Goal: Information Seeking & Learning: Check status

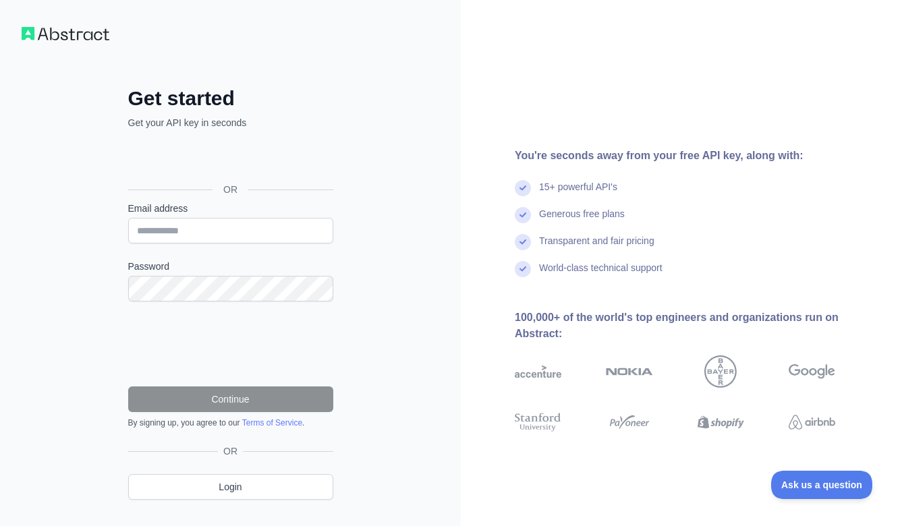
click at [425, 126] on div "Get started Get your API key in seconds OR Email address Password Continue By s…" at bounding box center [230, 277] width 461 height 554
click at [389, 113] on div "Get started Get your API key in seconds OR Email address Password Continue By s…" at bounding box center [450, 263] width 900 height 526
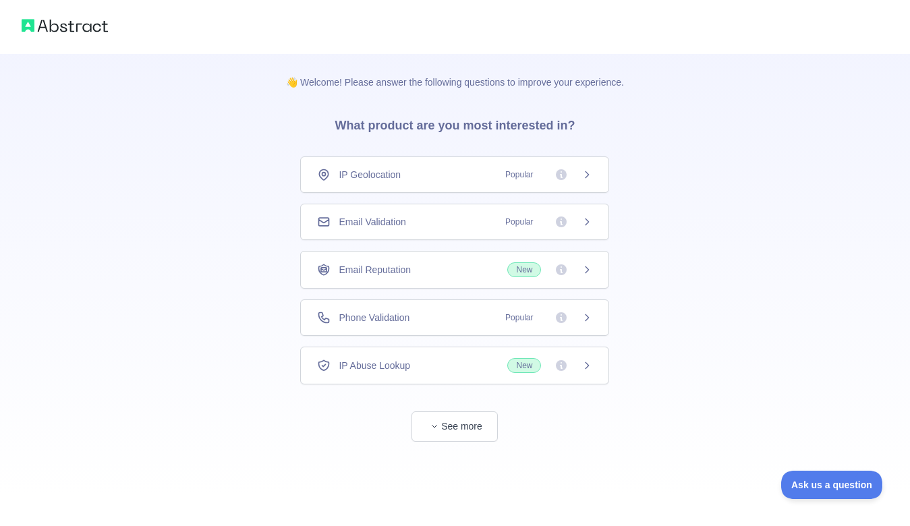
click at [715, 162] on div "👋 Welcome! Please answer the following questions to improve your experience. Wh…" at bounding box center [455, 248] width 910 height 496
click at [435, 222] on div "Email Validation Popular" at bounding box center [454, 221] width 275 height 13
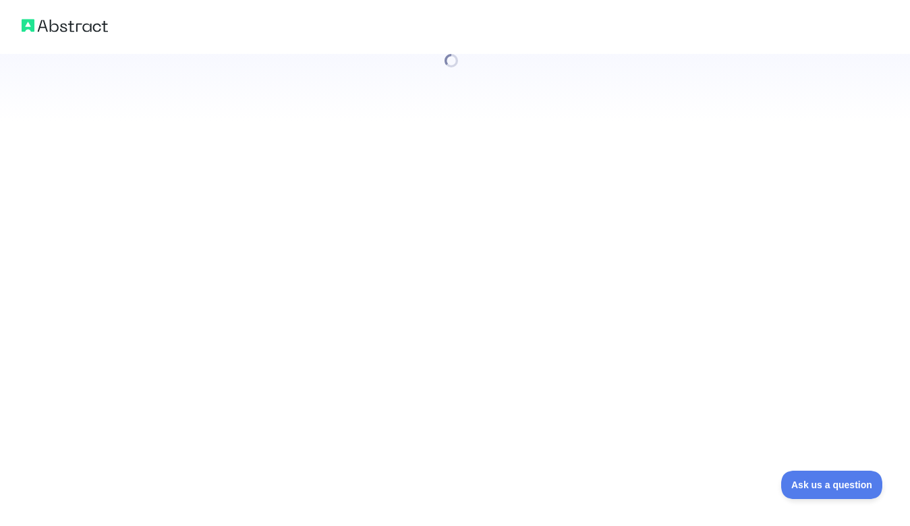
click at [464, 420] on div at bounding box center [455, 263] width 910 height 526
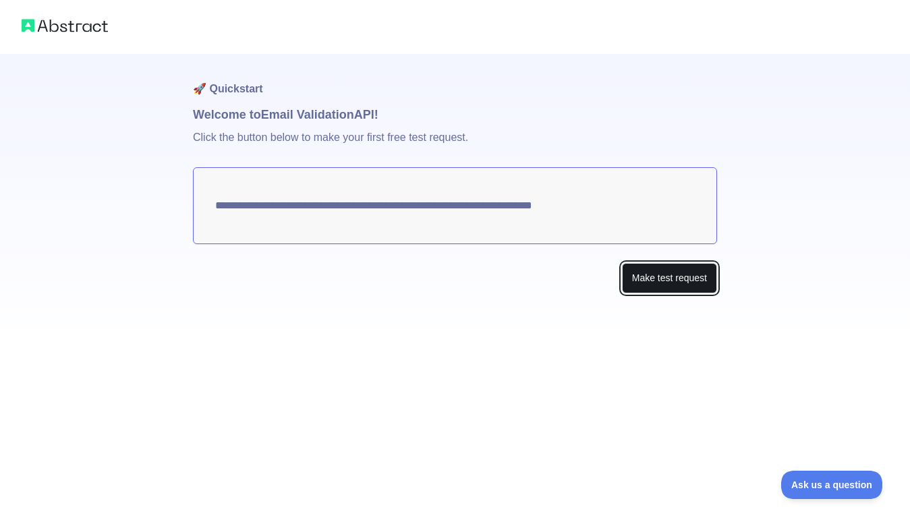
click at [646, 283] on button "Make test request" at bounding box center [669, 278] width 95 height 30
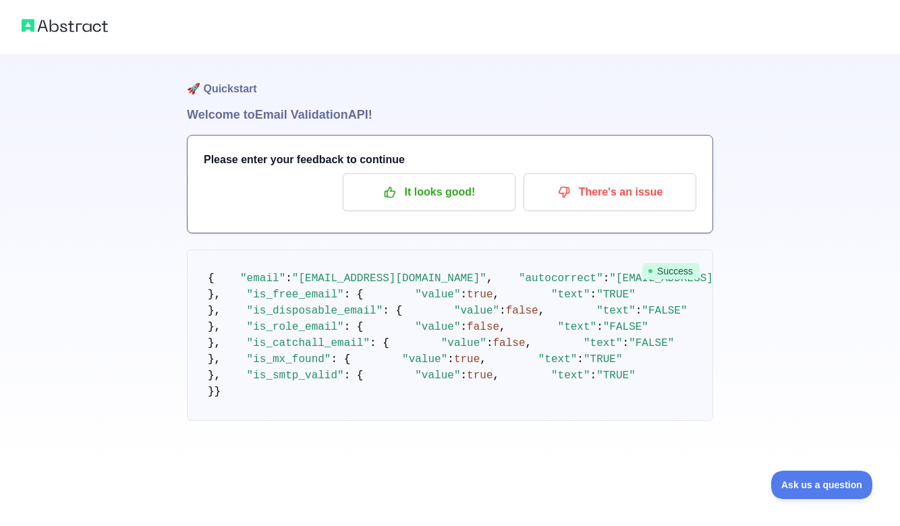
click at [273, 93] on h1 "🚀 Quickstart" at bounding box center [450, 79] width 526 height 51
click at [437, 150] on div "Please enter your feedback to continue It looks good! There's an issue" at bounding box center [450, 184] width 525 height 97
click at [450, 202] on p "It looks good!" at bounding box center [429, 192] width 153 height 23
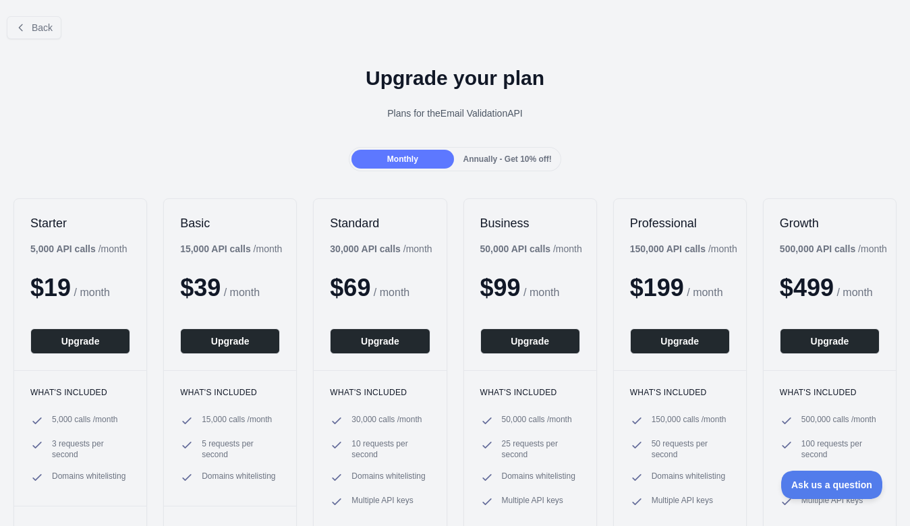
click at [304, 100] on div "Upgrade your plan Plans for the Email Validation API" at bounding box center [455, 98] width 910 height 97
click at [52, 28] on span "Back" at bounding box center [42, 27] width 21 height 11
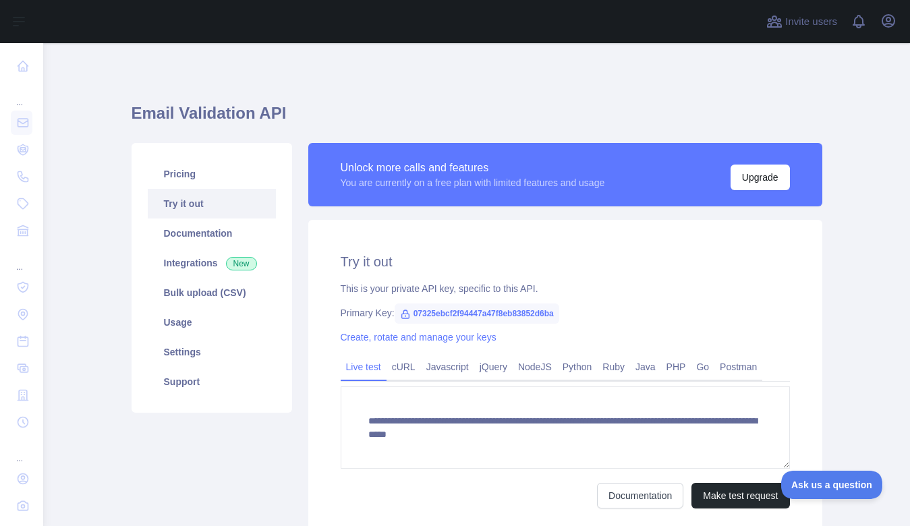
click at [527, 126] on h1 "Email Validation API" at bounding box center [477, 119] width 691 height 32
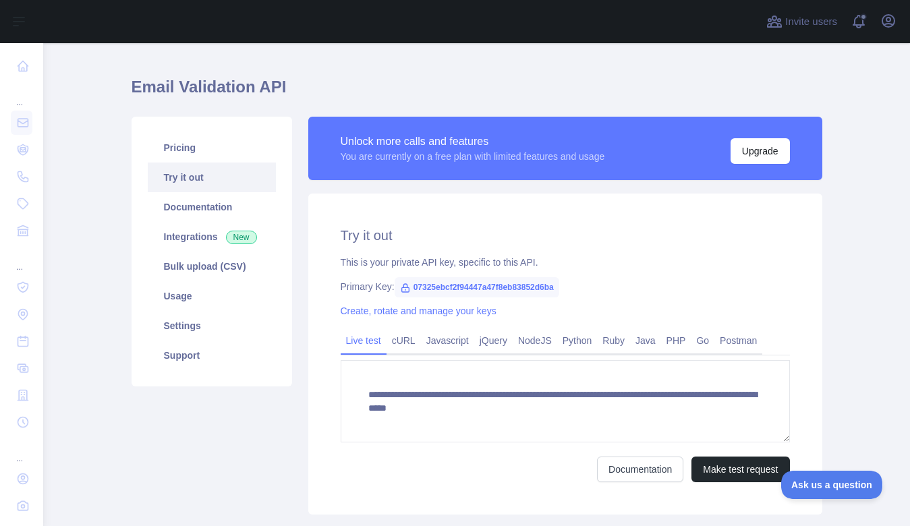
scroll to position [51, 0]
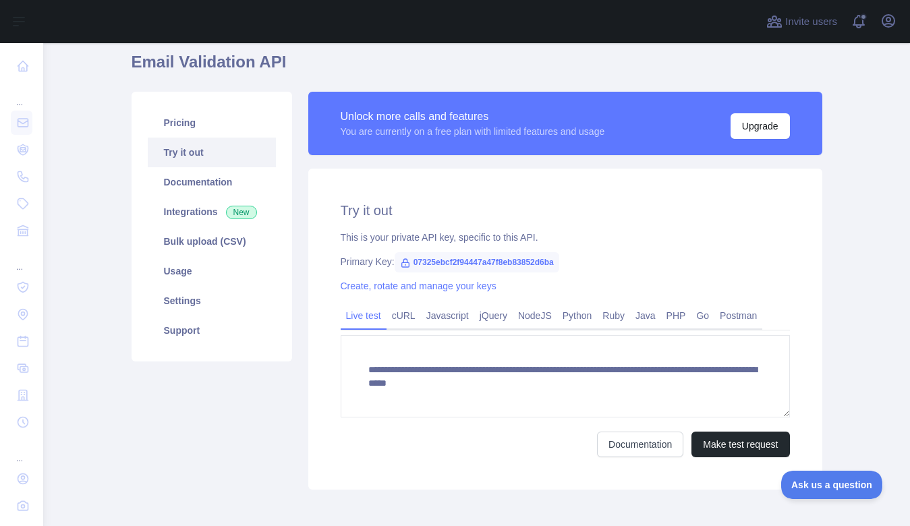
click at [523, 255] on span "07325ebcf2f94447a47f8eb83852d6ba" at bounding box center [477, 262] width 165 height 20
click at [661, 239] on div "This is your private API key, specific to this API." at bounding box center [565, 237] width 449 height 13
click at [188, 275] on link "Usage" at bounding box center [212, 271] width 128 height 30
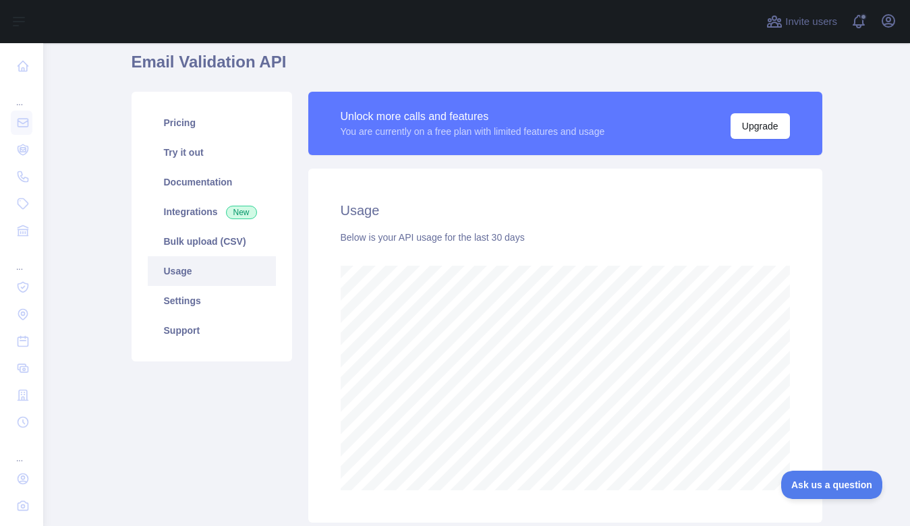
scroll to position [483, 857]
click at [731, 70] on h1 "Email Validation API" at bounding box center [477, 67] width 691 height 32
click at [786, 72] on h1 "Email Validation API" at bounding box center [477, 67] width 691 height 32
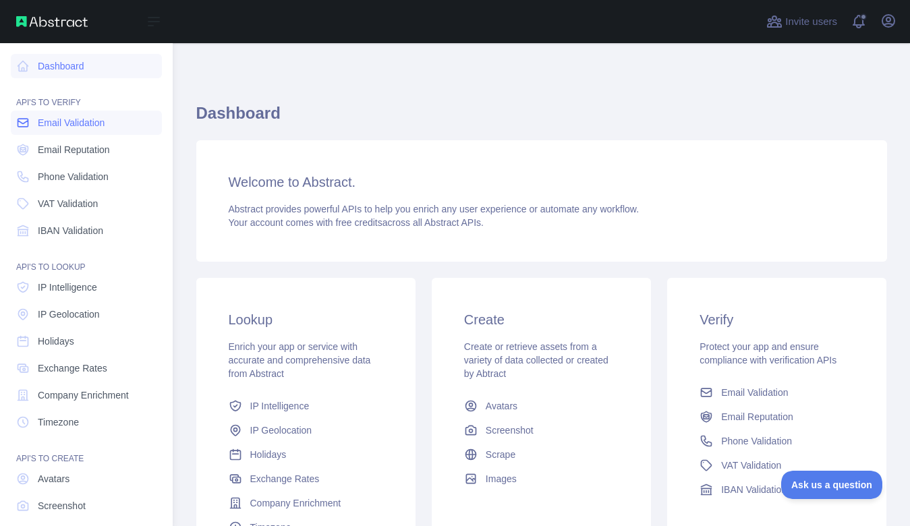
click at [97, 130] on link "Email Validation" at bounding box center [86, 123] width 151 height 24
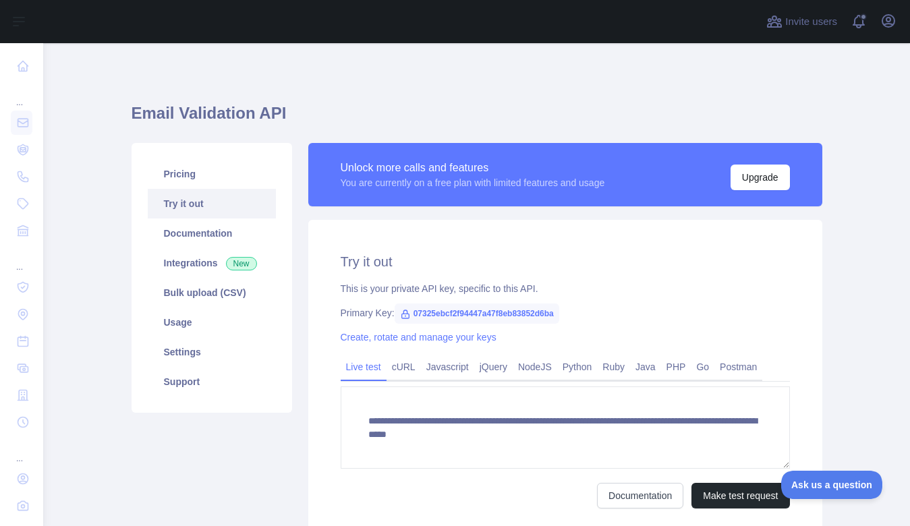
click at [489, 313] on span "07325ebcf2f94447a47f8eb83852d6ba" at bounding box center [477, 314] width 165 height 20
drag, startPoint x: 489, startPoint y: 313, endPoint x: 468, endPoint y: 310, distance: 21.2
click at [469, 310] on span "07325ebcf2f94447a47f8eb83852d6ba" at bounding box center [477, 314] width 165 height 20
click at [501, 327] on div "**********" at bounding box center [565, 380] width 514 height 321
click at [497, 311] on span "07325ebcf2f94447a47f8eb83852d6ba" at bounding box center [477, 314] width 165 height 20
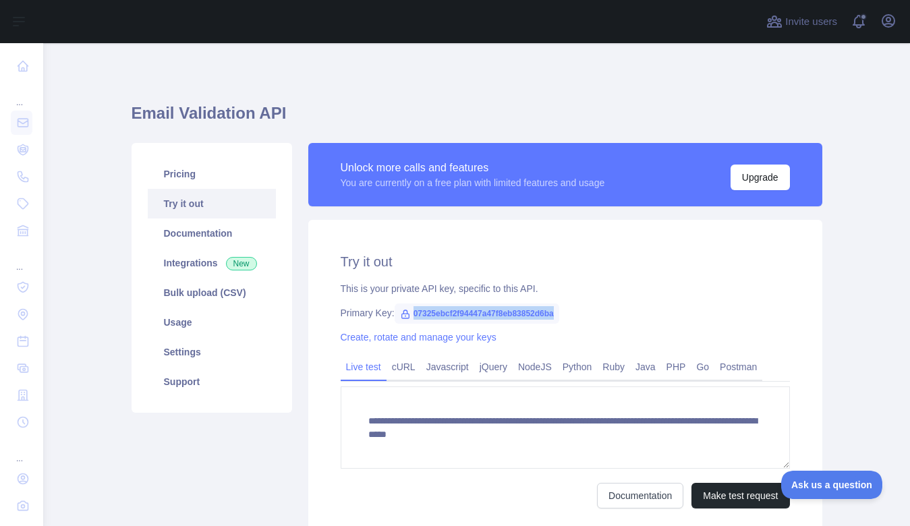
click at [497, 311] on span "07325ebcf2f94447a47f8eb83852d6ba" at bounding box center [477, 314] width 165 height 20
copy span "07325ebcf2f94447a47f8eb83852d6ba"
click at [595, 116] on h1 "Email Validation API" at bounding box center [477, 119] width 691 height 32
click at [752, 274] on div "**********" at bounding box center [565, 380] width 514 height 321
click at [527, 311] on span "07325ebcf2f94447a47f8eb83852d6ba" at bounding box center [477, 314] width 165 height 20
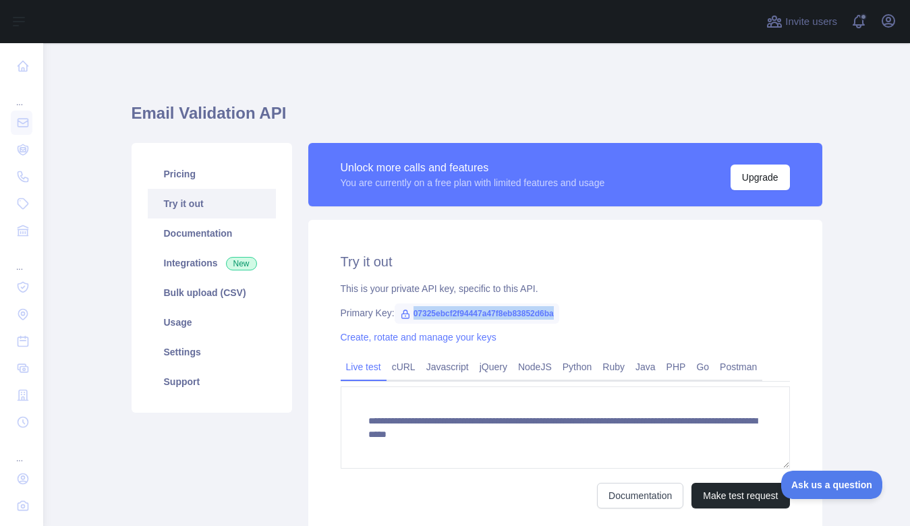
click at [527, 311] on span "07325ebcf2f94447a47f8eb83852d6ba" at bounding box center [477, 314] width 165 height 20
click at [595, 290] on div "This is your private API key, specific to this API." at bounding box center [565, 288] width 449 height 13
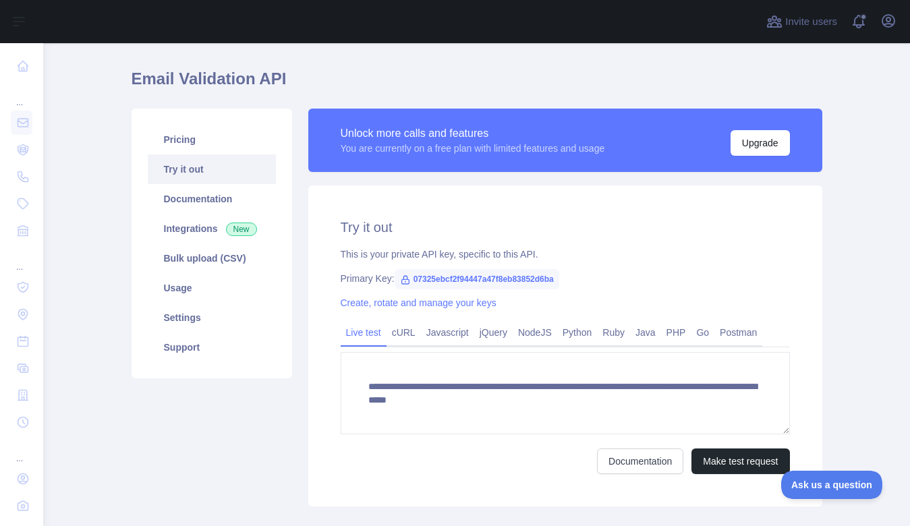
scroll to position [115, 0]
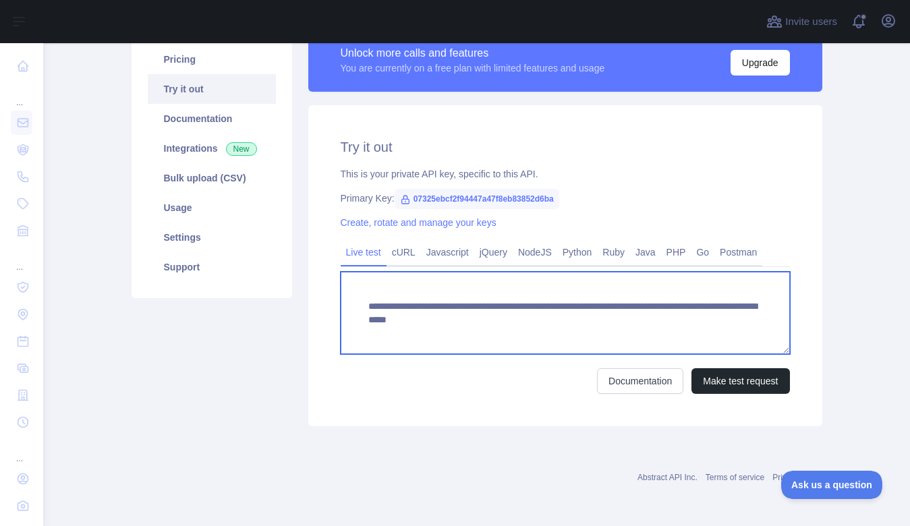
click at [588, 319] on textarea "**********" at bounding box center [565, 313] width 449 height 82
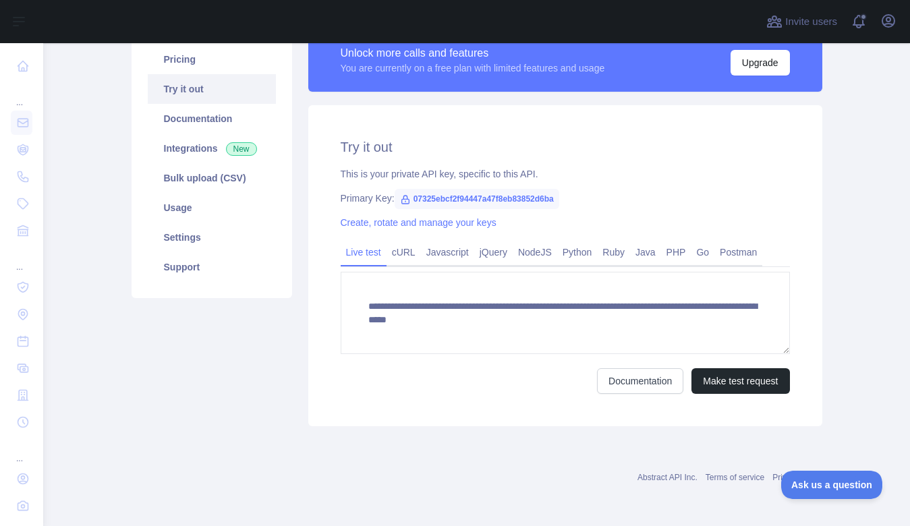
click at [645, 196] on div "Primary Key: 07325ebcf2f94447a47f8eb83852d6ba" at bounding box center [565, 198] width 449 height 13
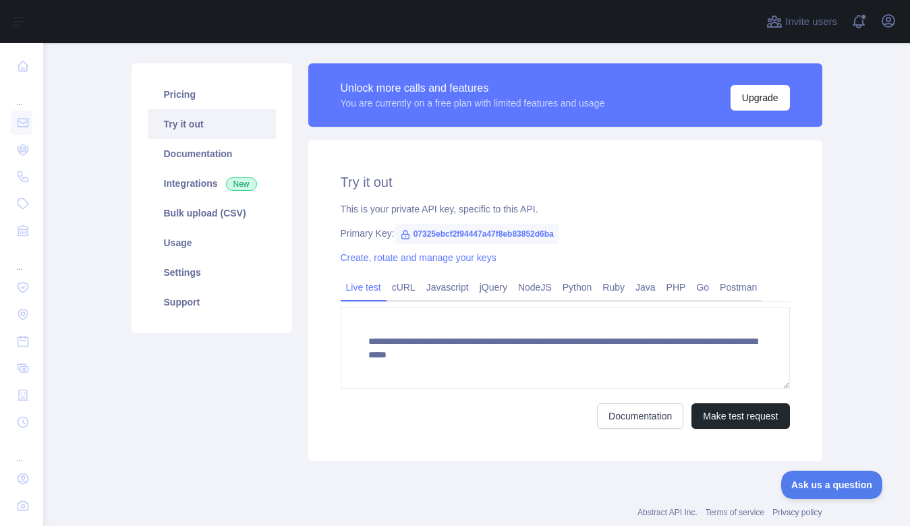
scroll to position [79, 0]
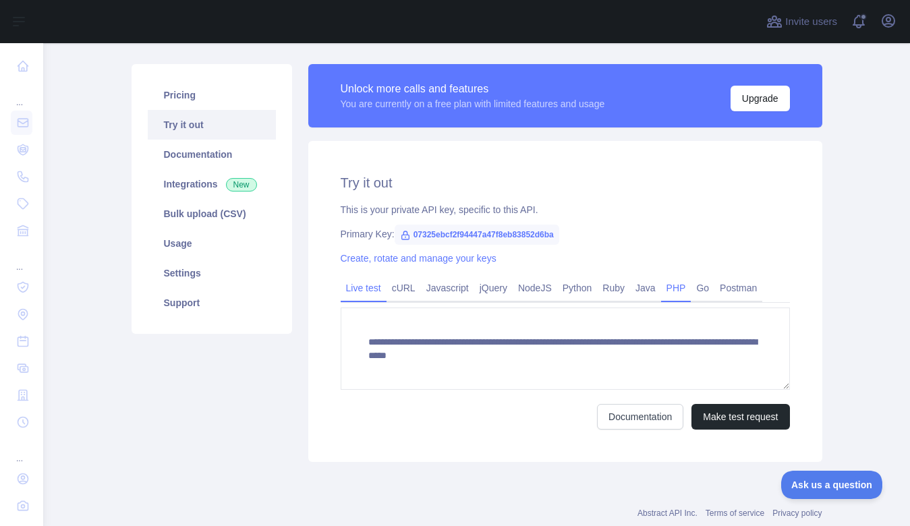
click at [686, 287] on link "PHP" at bounding box center [676, 288] width 30 height 22
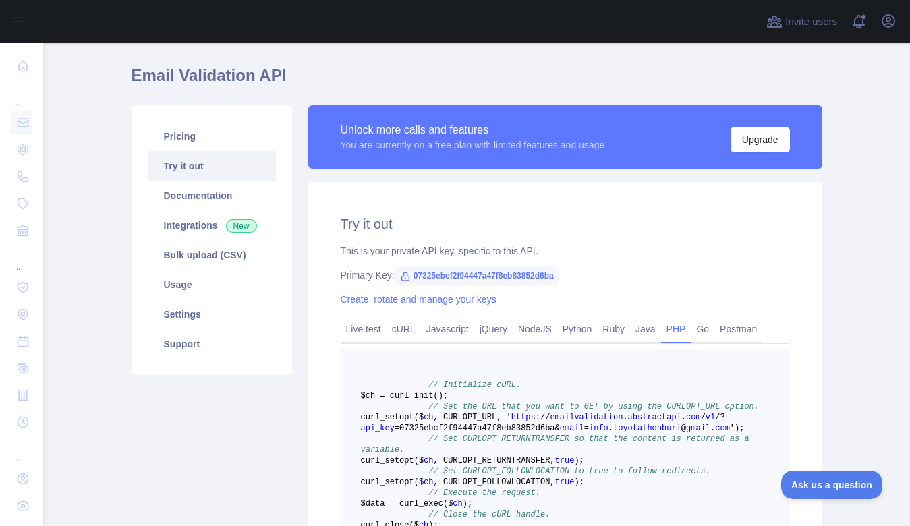
scroll to position [26, 0]
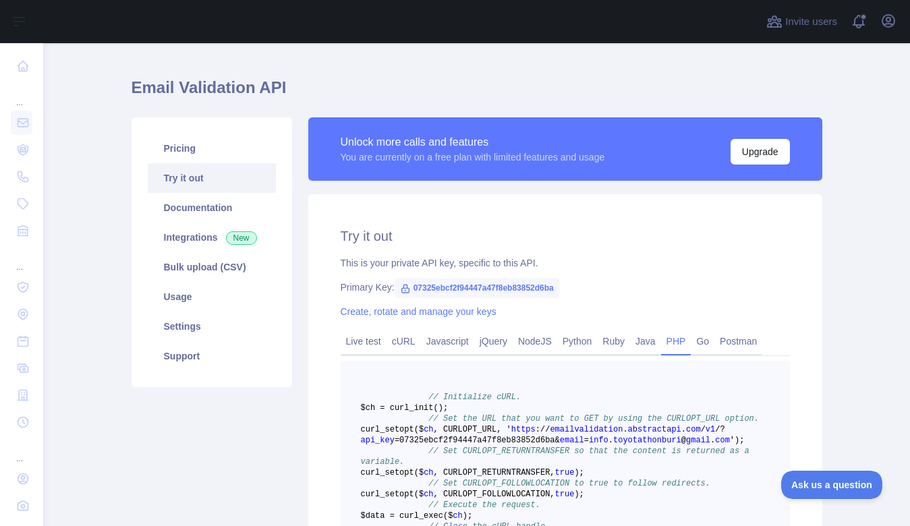
click at [463, 179] on div "Unlock more calls and features You are currently on a free plan with limited fe…" at bounding box center [565, 148] width 514 height 63
click at [467, 147] on div "Unlock more calls and features" at bounding box center [473, 142] width 265 height 16
click at [528, 152] on div "You are currently on a free plan with limited features and usage" at bounding box center [473, 156] width 265 height 13
click at [651, 228] on h2 "Try it out" at bounding box center [565, 236] width 449 height 19
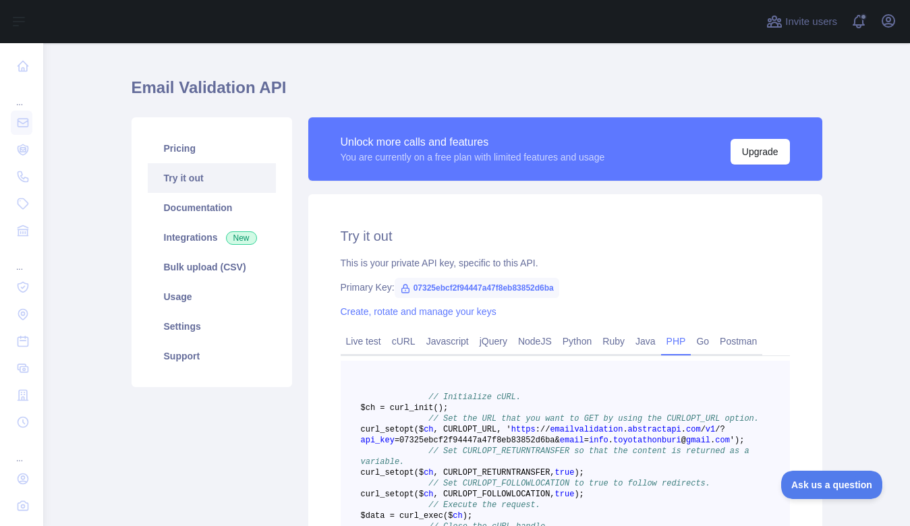
click at [505, 290] on span "07325ebcf2f94447a47f8eb83852d6ba" at bounding box center [477, 288] width 165 height 20
click at [573, 171] on div "Unlock more calls and features You are currently on a free plan with limited fe…" at bounding box center [565, 148] width 514 height 63
click at [465, 186] on div "Unlock more calls and features You are currently on a free plan with limited fe…" at bounding box center [565, 155] width 514 height 77
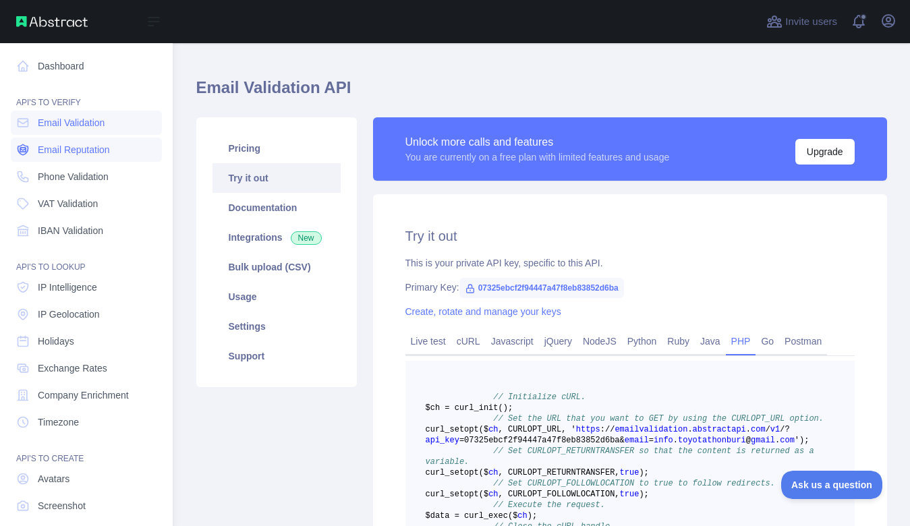
click at [89, 151] on span "Email Reputation" at bounding box center [74, 149] width 72 height 13
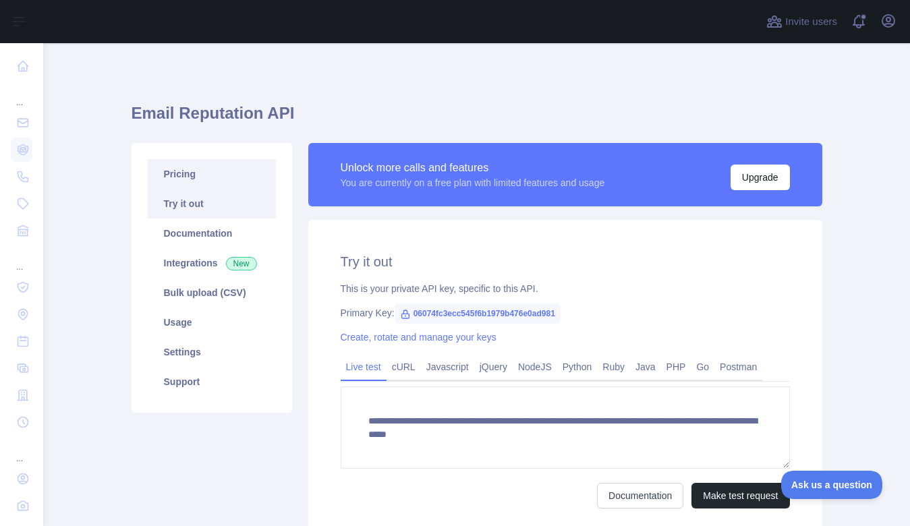
click at [191, 182] on link "Pricing" at bounding box center [212, 174] width 128 height 30
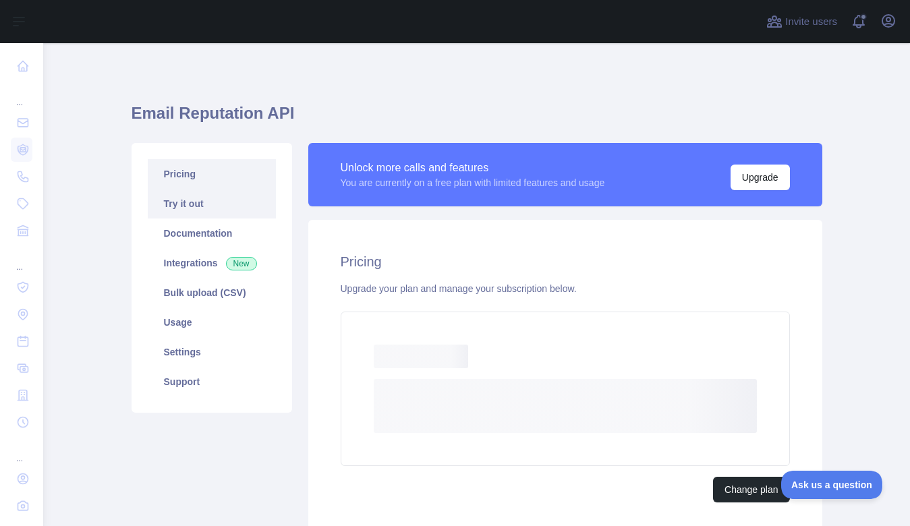
click at [202, 204] on link "Try it out" at bounding box center [212, 204] width 128 height 30
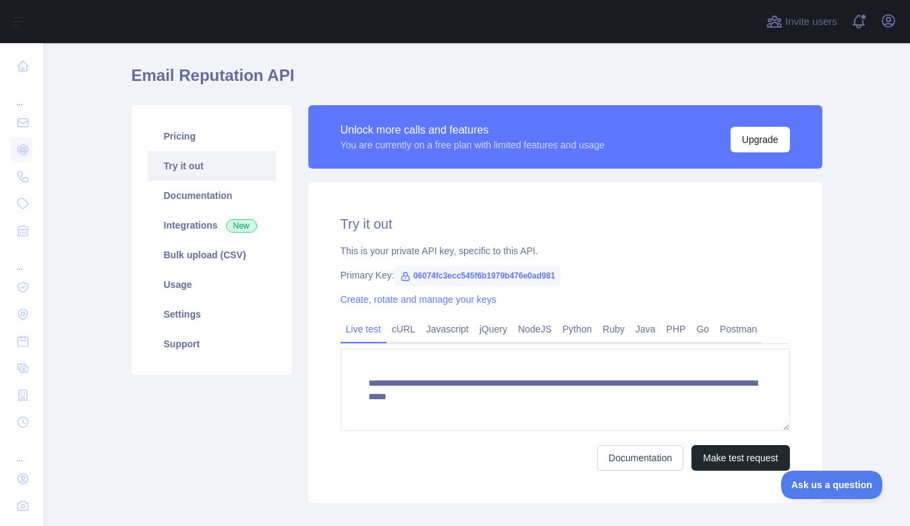
scroll to position [34, 0]
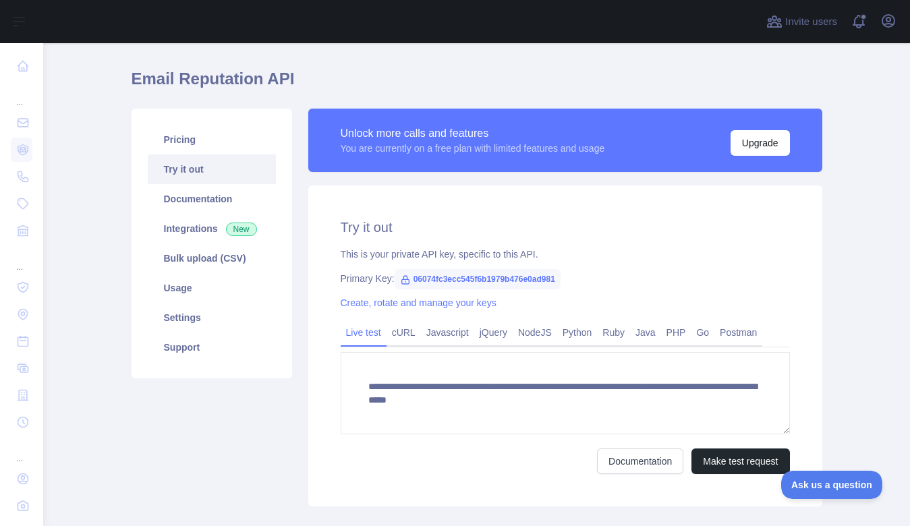
click at [526, 276] on span "06074fc3ecc545f6b1979b476e0ad981" at bounding box center [478, 279] width 166 height 20
copy span "06074fc3ecc545f6b1979b476e0ad981"
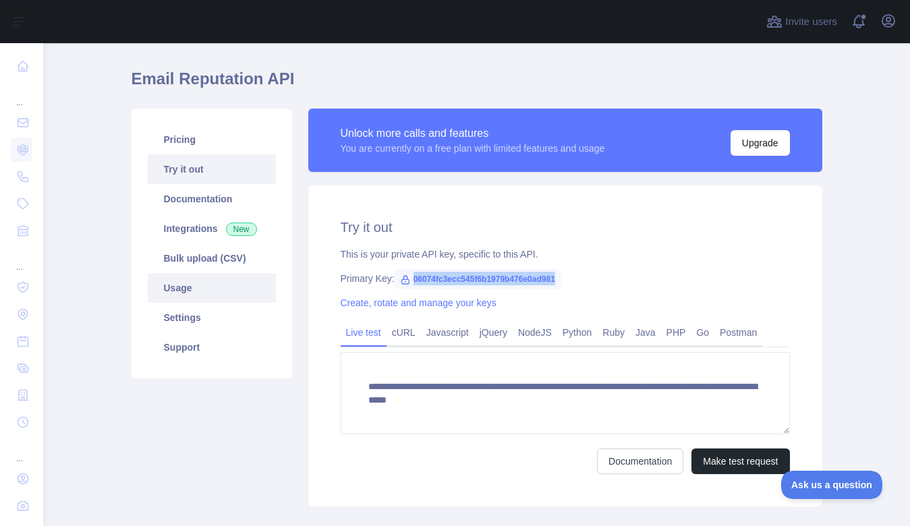
click at [172, 285] on link "Usage" at bounding box center [212, 288] width 128 height 30
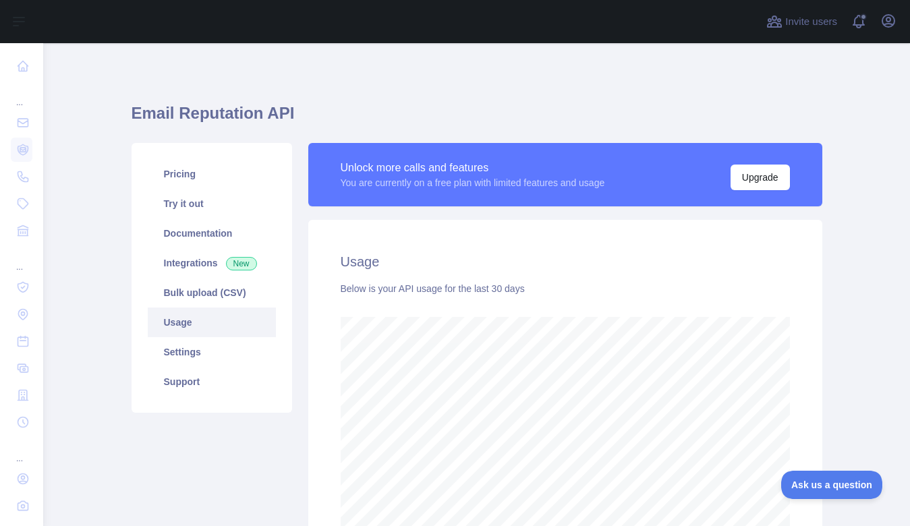
click at [198, 316] on link "Usage" at bounding box center [212, 323] width 128 height 30
click at [96, 198] on main "Email Reputation API Pricing Try it out Documentation Integrations New Bulk upl…" at bounding box center [476, 284] width 867 height 483
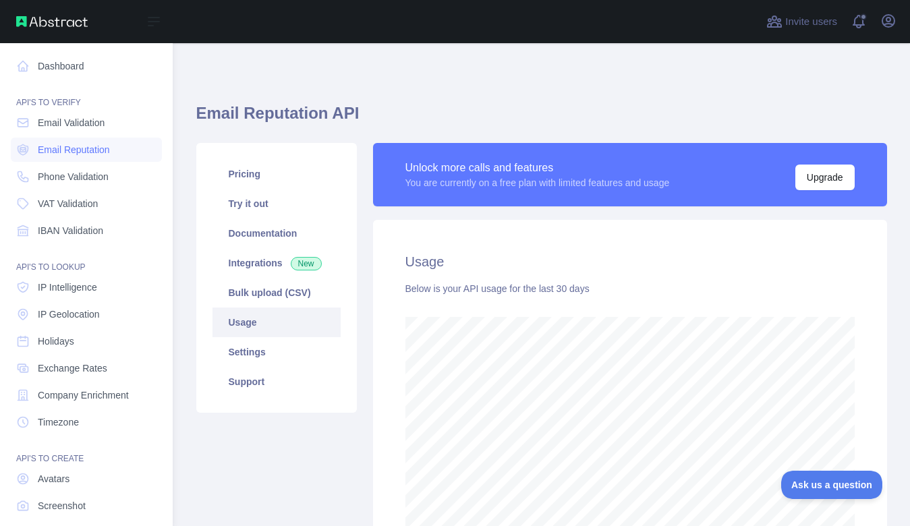
scroll to position [674316, 674072]
click at [67, 157] on link "Email Reputation" at bounding box center [86, 150] width 151 height 24
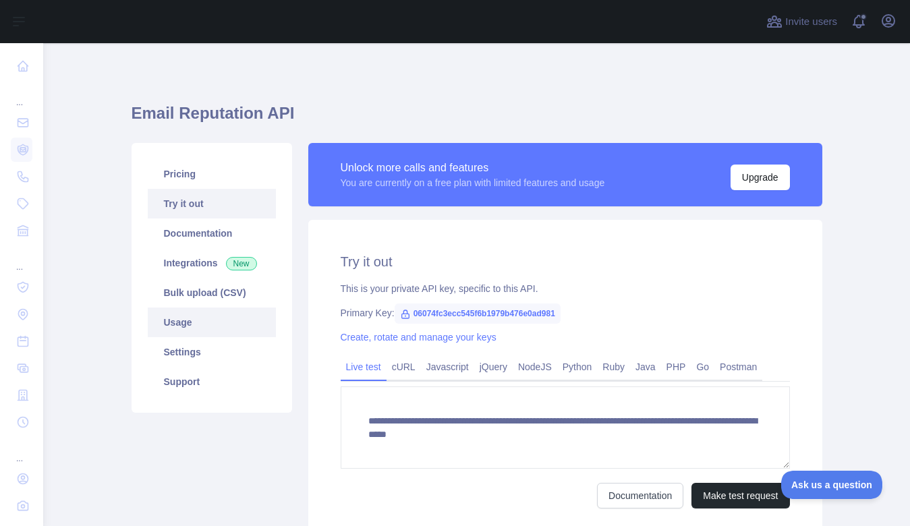
click at [195, 327] on link "Usage" at bounding box center [212, 323] width 128 height 30
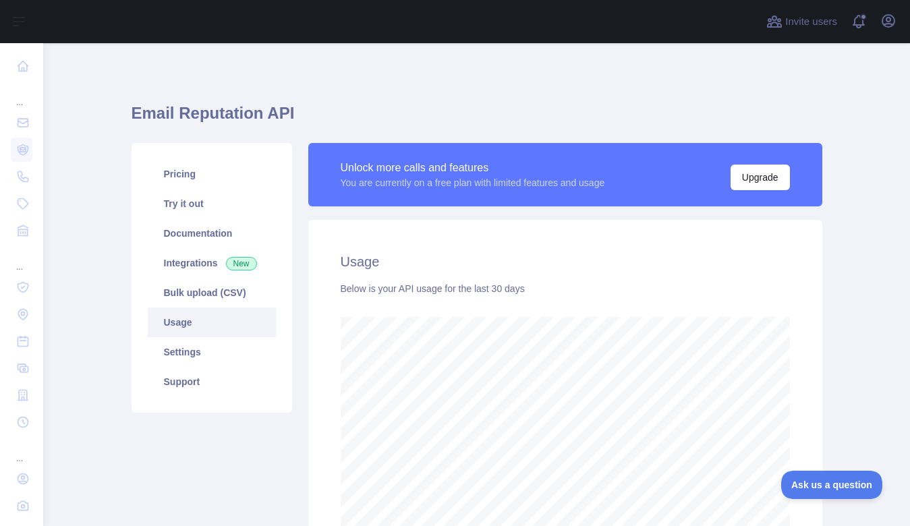
scroll to position [54, 0]
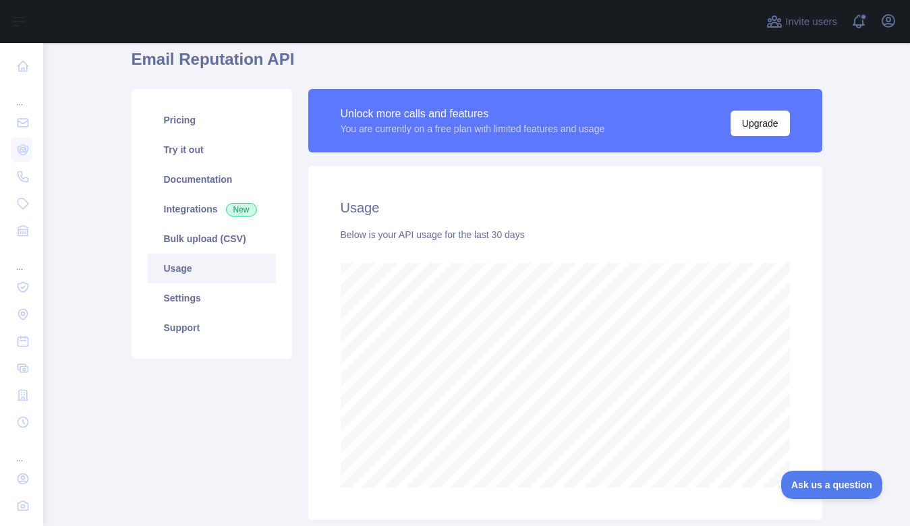
drag, startPoint x: 753, startPoint y: 178, endPoint x: 644, endPoint y: 173, distance: 109.5
click at [751, 178] on div "Usage Below is your API usage for the last 30 days" at bounding box center [565, 343] width 514 height 354
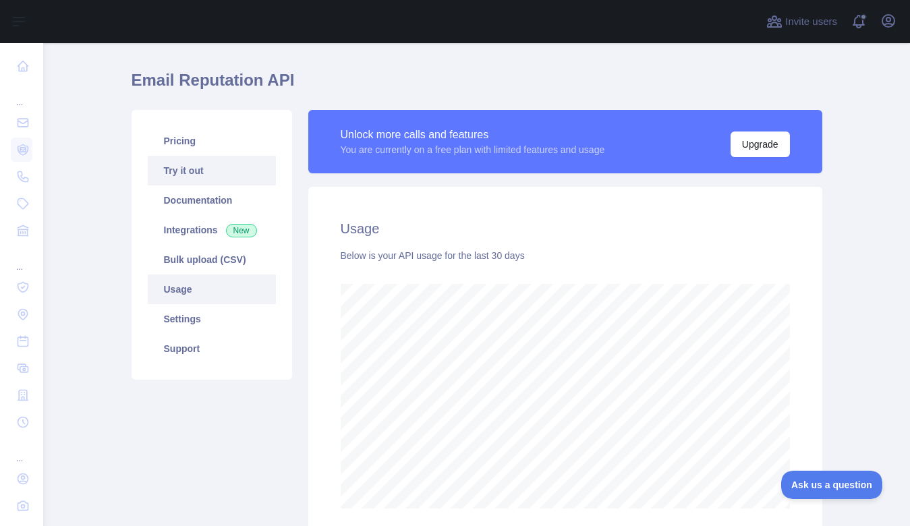
scroll to position [0, 0]
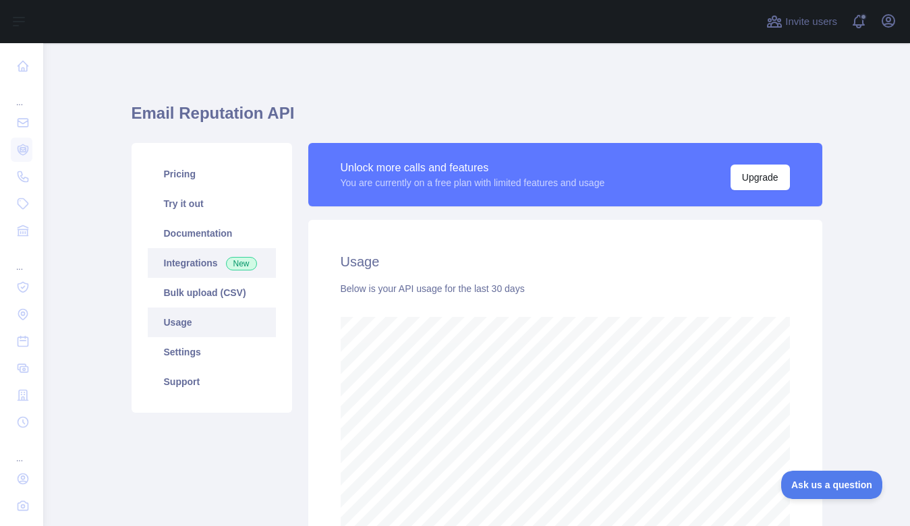
click at [186, 276] on link "Integrations New" at bounding box center [212, 263] width 128 height 30
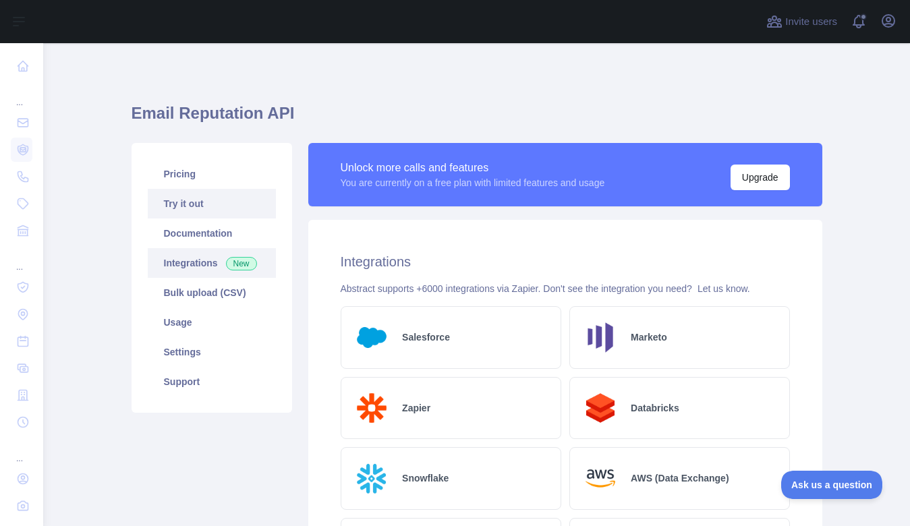
click at [186, 192] on link "Try it out" at bounding box center [212, 204] width 128 height 30
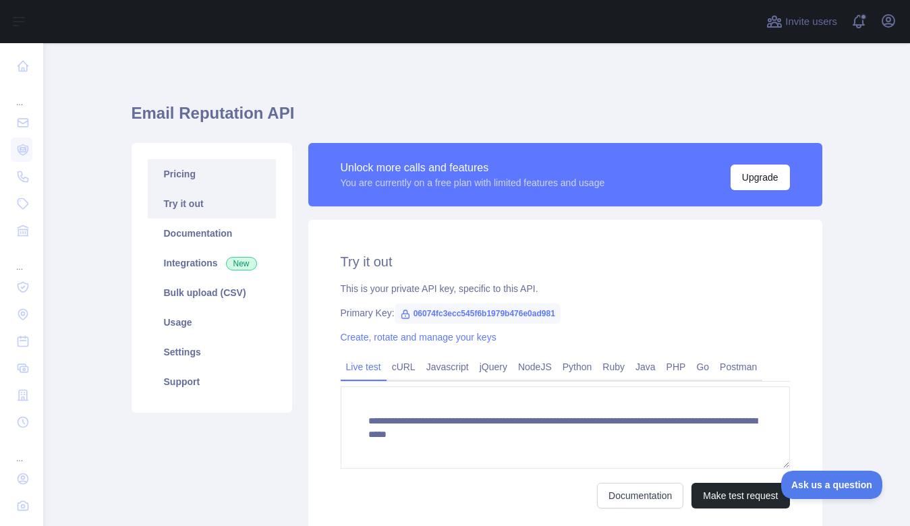
click at [186, 177] on link "Pricing" at bounding box center [212, 174] width 128 height 30
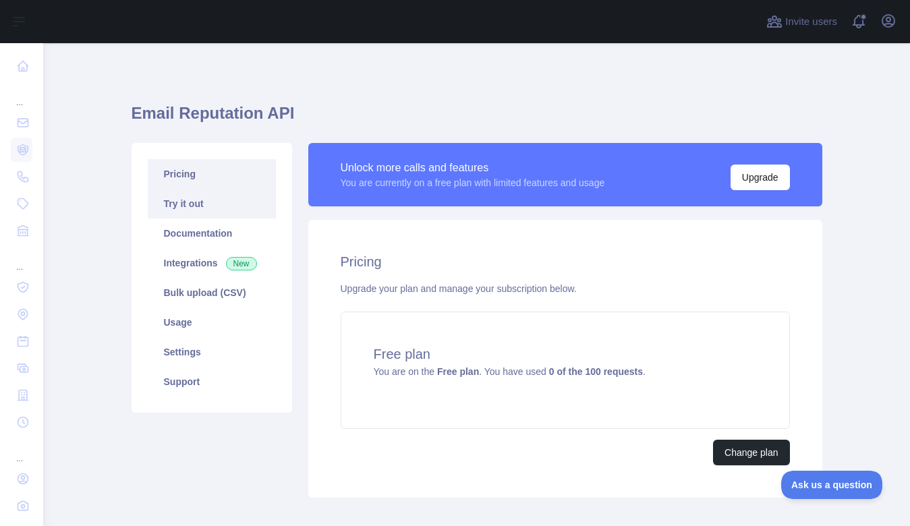
click at [194, 202] on link "Try it out" at bounding box center [212, 204] width 128 height 30
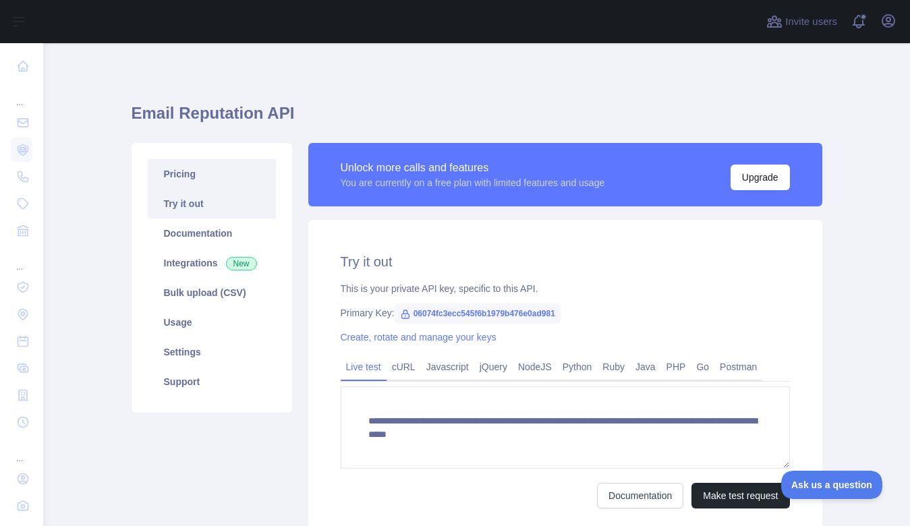
click at [187, 182] on link "Pricing" at bounding box center [212, 174] width 128 height 30
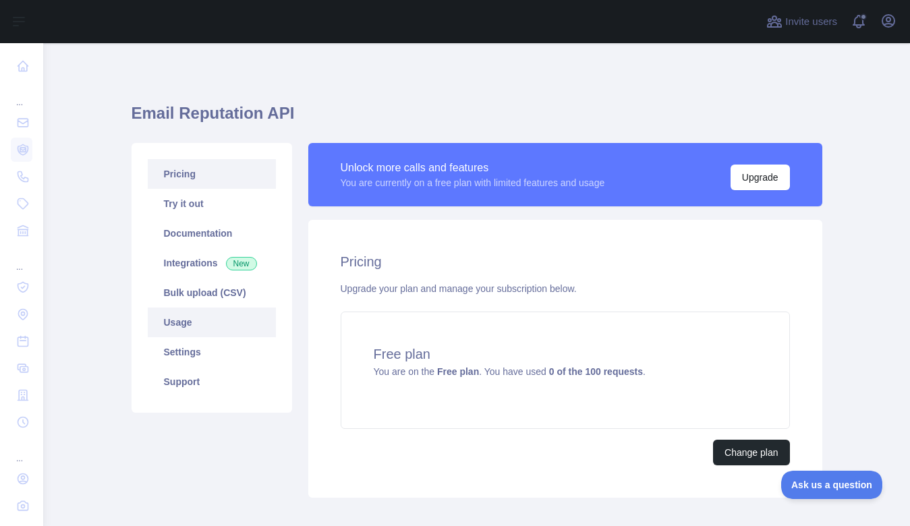
click at [188, 316] on link "Usage" at bounding box center [212, 323] width 128 height 30
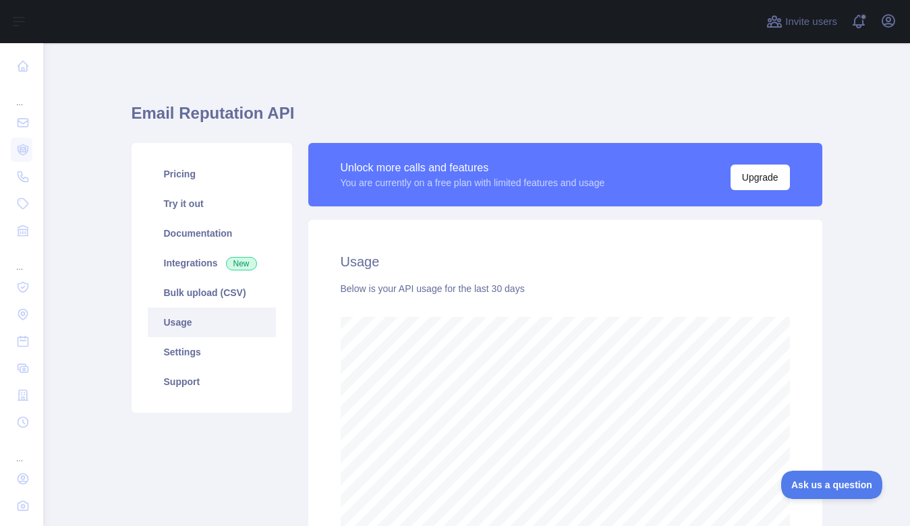
scroll to position [483, 857]
click at [766, 80] on div "Email Reputation API Pricing Try it out Documentation Integrations New Bulk upl…" at bounding box center [477, 335] width 691 height 518
click at [781, 92] on div "Email Reputation API Pricing Try it out Documentation Integrations New Bulk upl…" at bounding box center [477, 335] width 691 height 518
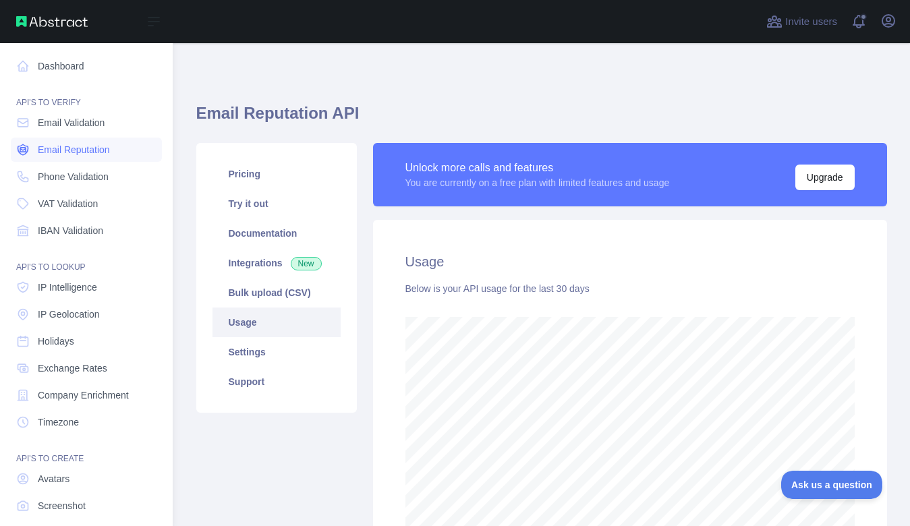
click at [65, 152] on span "Email Reputation" at bounding box center [74, 149] width 72 height 13
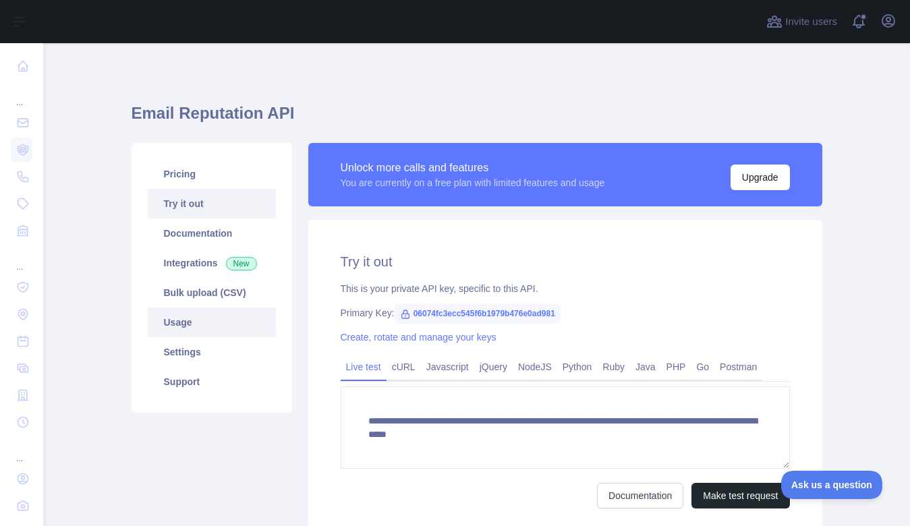
click at [208, 329] on link "Usage" at bounding box center [212, 323] width 128 height 30
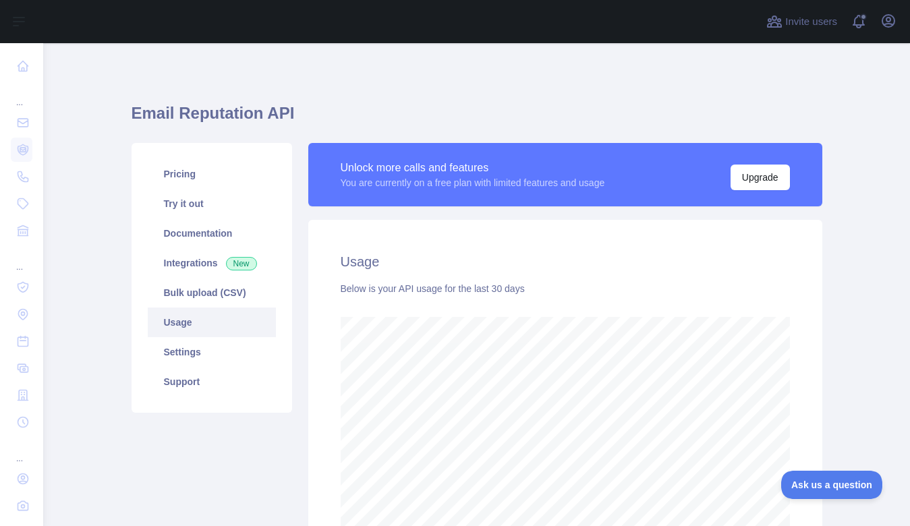
click at [169, 327] on link "Usage" at bounding box center [212, 323] width 128 height 30
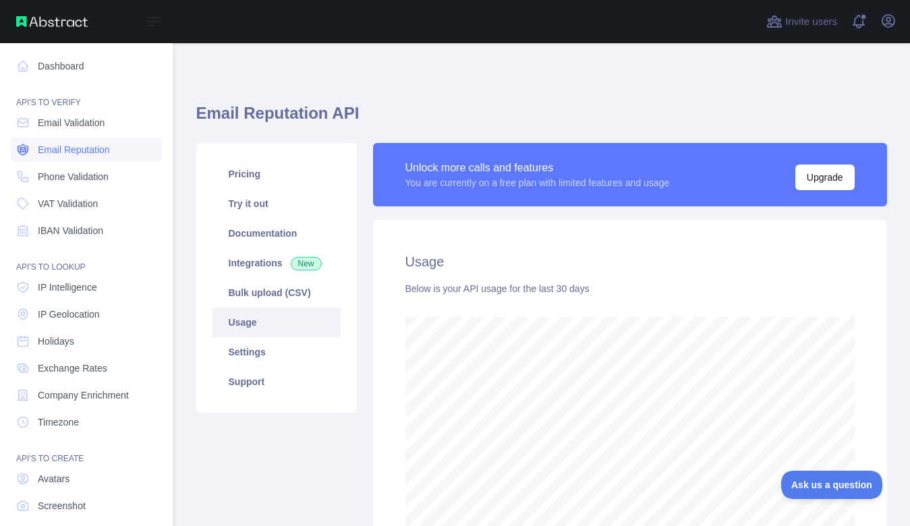
scroll to position [674316, 674072]
click at [94, 152] on span "Email Reputation" at bounding box center [74, 149] width 72 height 13
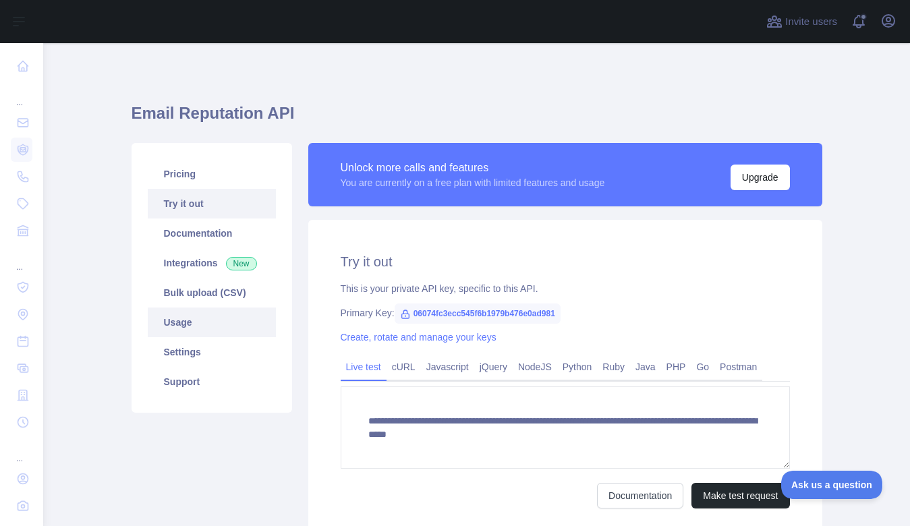
click at [184, 317] on link "Usage" at bounding box center [212, 323] width 128 height 30
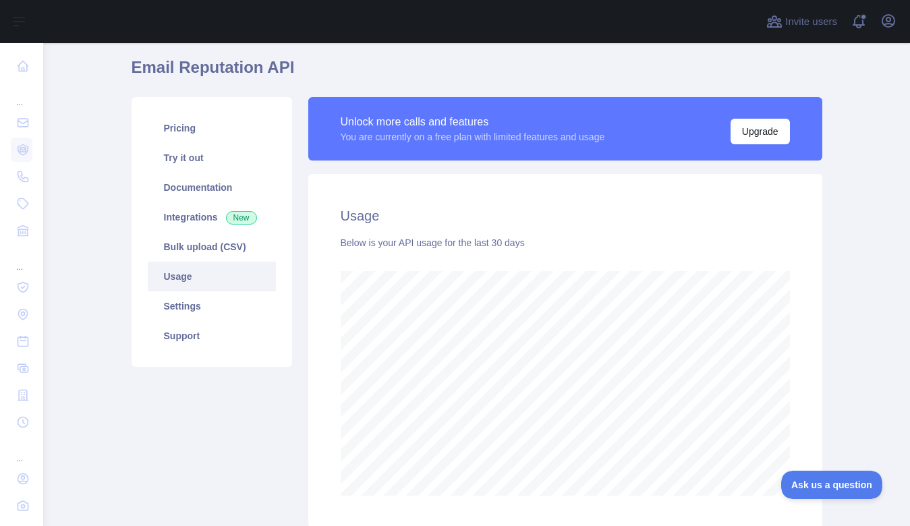
scroll to position [674316, 673943]
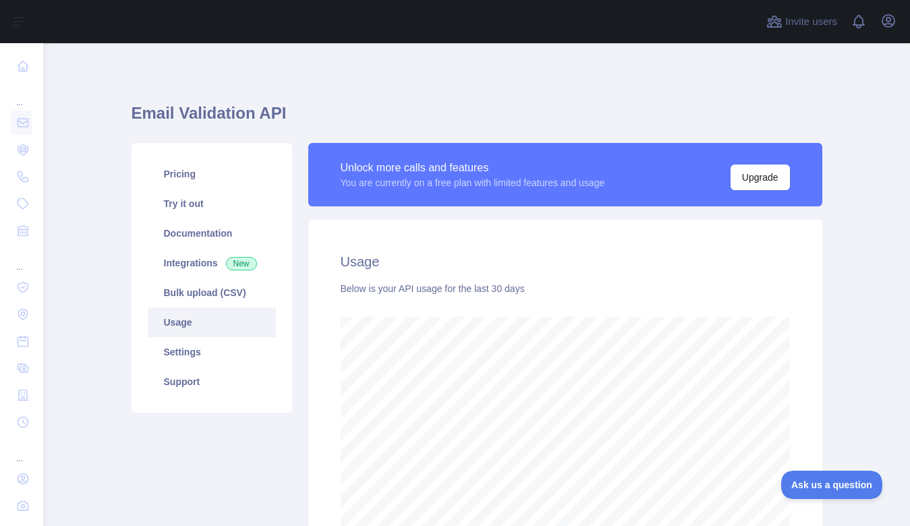
click at [854, 335] on main "Email Validation API Pricing Try it out Documentation Integrations New Bulk upl…" at bounding box center [476, 284] width 867 height 483
click at [829, 289] on main "Email Validation API Pricing Try it out Documentation Integrations New Bulk upl…" at bounding box center [476, 284] width 867 height 483
click at [192, 175] on link "Pricing" at bounding box center [212, 174] width 128 height 30
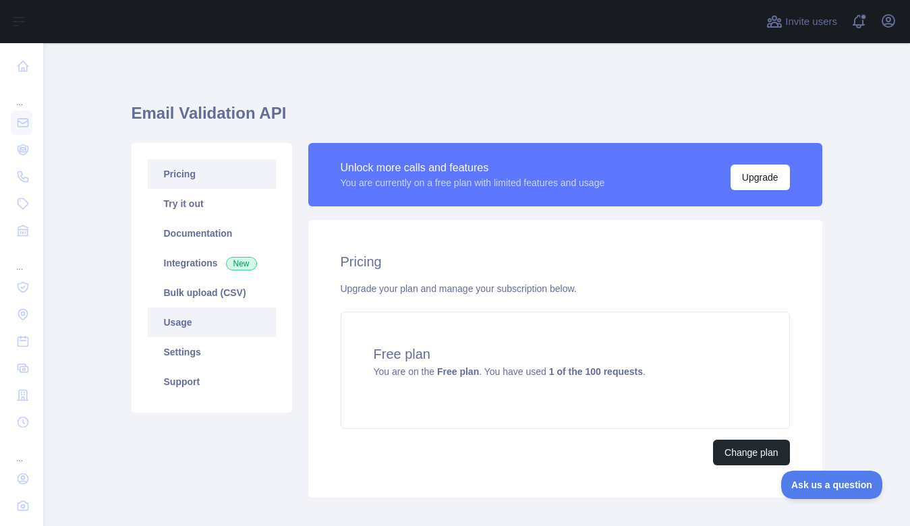
click at [184, 317] on link "Usage" at bounding box center [212, 323] width 128 height 30
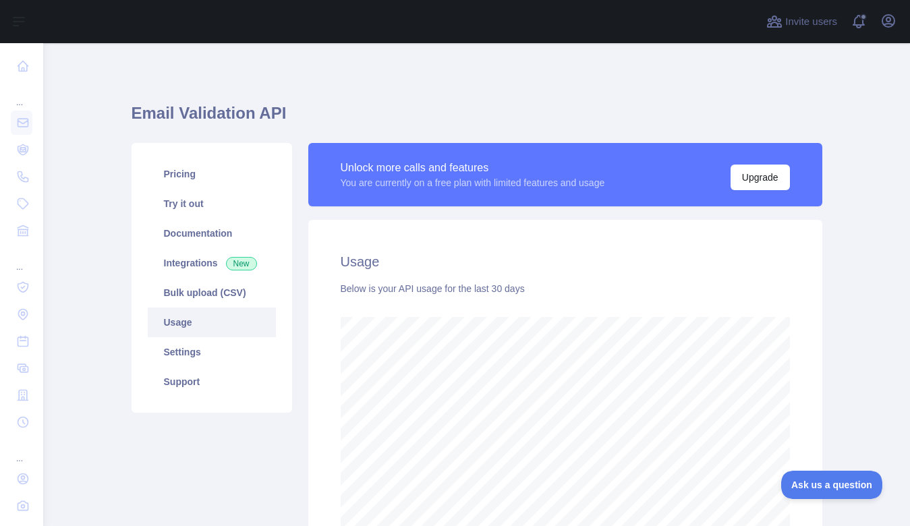
scroll to position [483, 857]
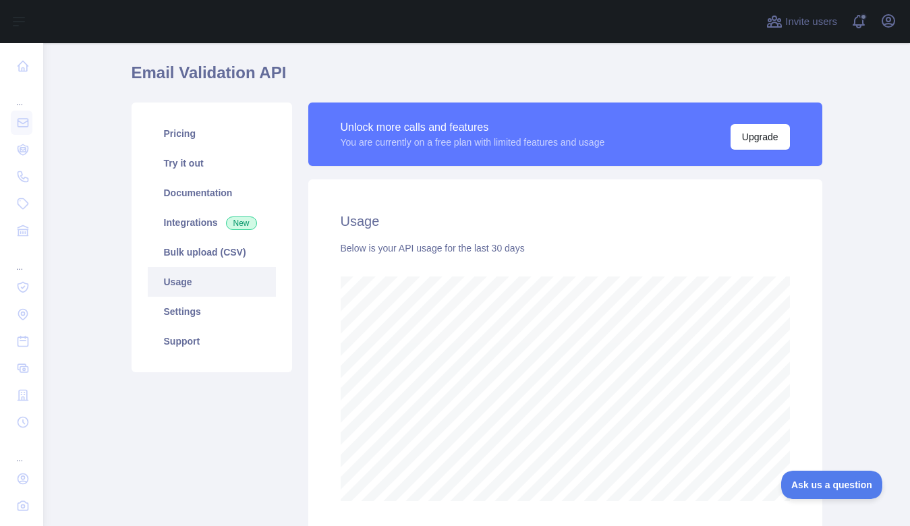
scroll to position [43, 0]
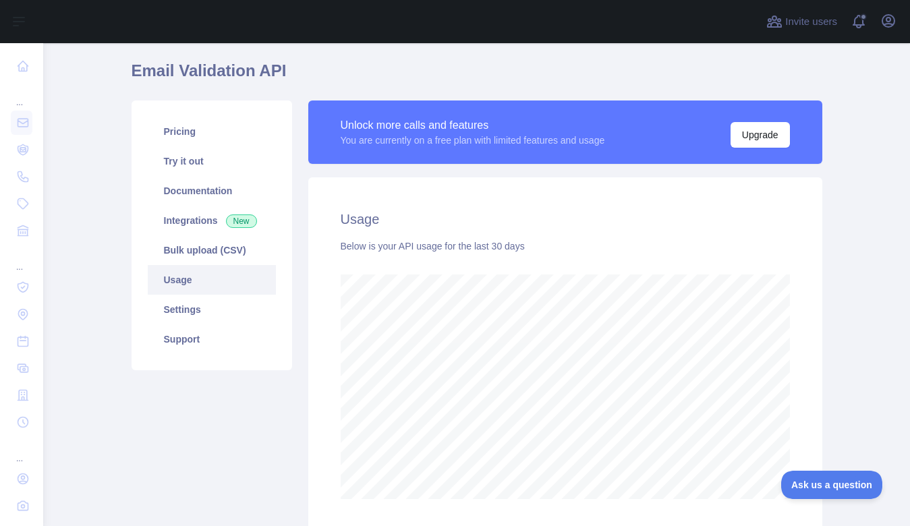
drag, startPoint x: 466, startPoint y: 215, endPoint x: 412, endPoint y: 205, distance: 55.6
click at [466, 215] on h2 "Usage" at bounding box center [565, 219] width 449 height 19
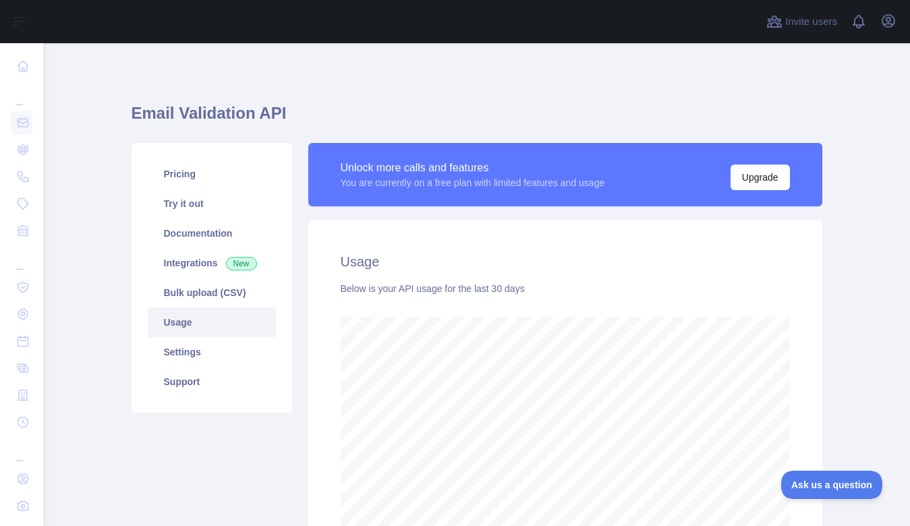
click at [586, 230] on div "Usage Below is your API usage for the last 30 days" at bounding box center [565, 397] width 514 height 354
click at [319, 82] on div "Email Validation API Pricing Try it out Documentation Integrations New Bulk upl…" at bounding box center [477, 335] width 691 height 518
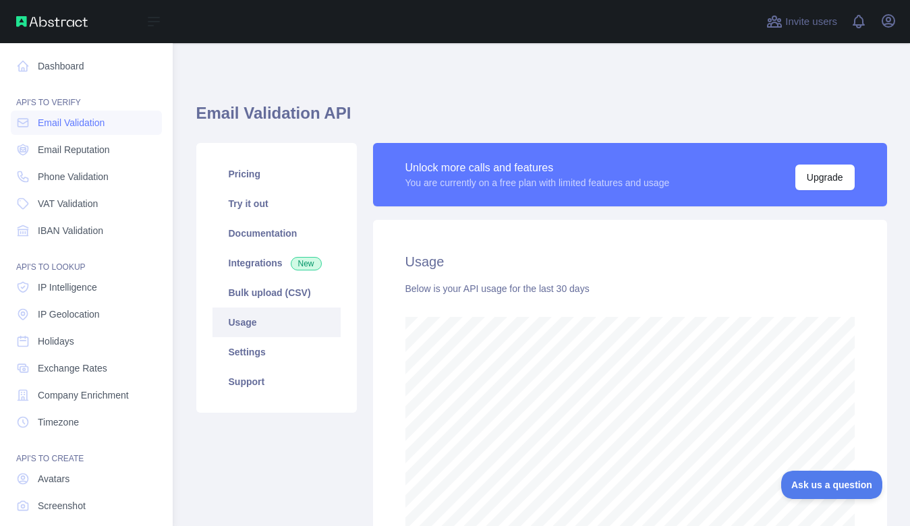
scroll to position [483, 857]
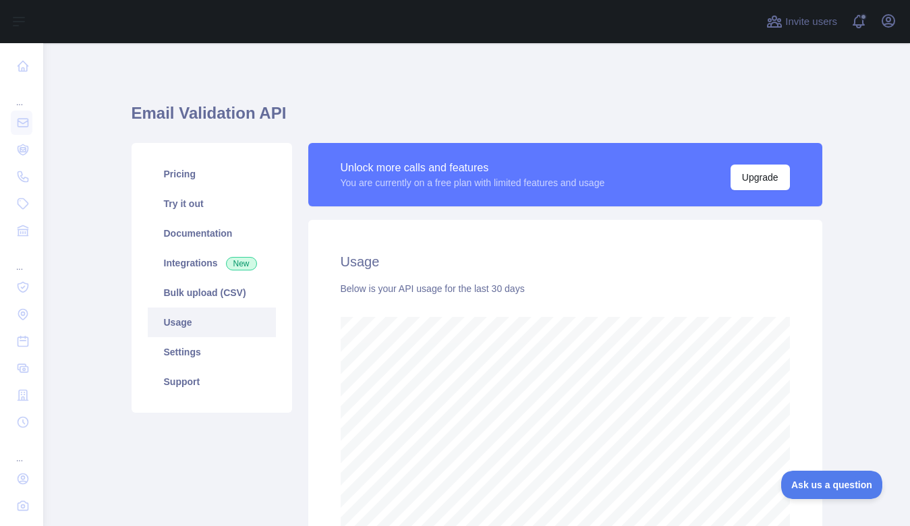
drag, startPoint x: 761, startPoint y: 248, endPoint x: 731, endPoint y: 238, distance: 32.0
click at [760, 248] on div "Usage Below is your API usage for the last 30 days" at bounding box center [565, 397] width 514 height 354
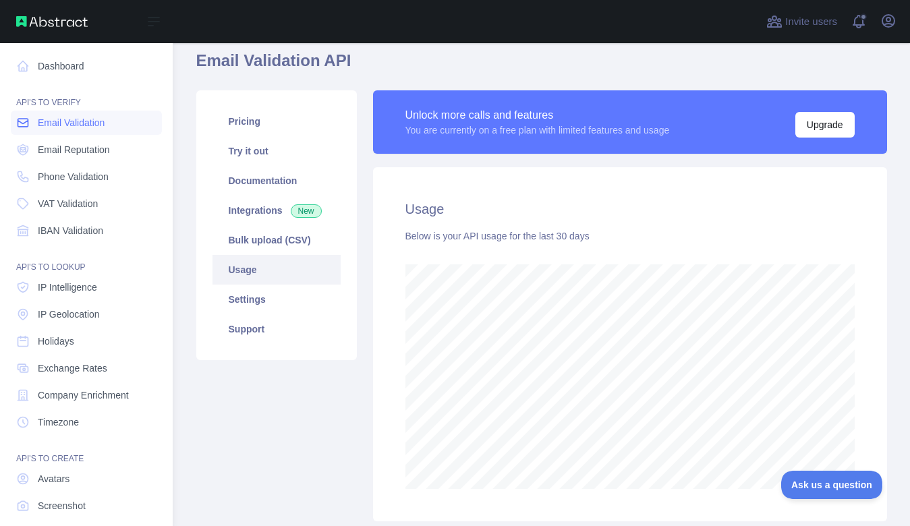
scroll to position [674316, 674072]
click at [78, 155] on span "Email Reputation" at bounding box center [74, 149] width 72 height 13
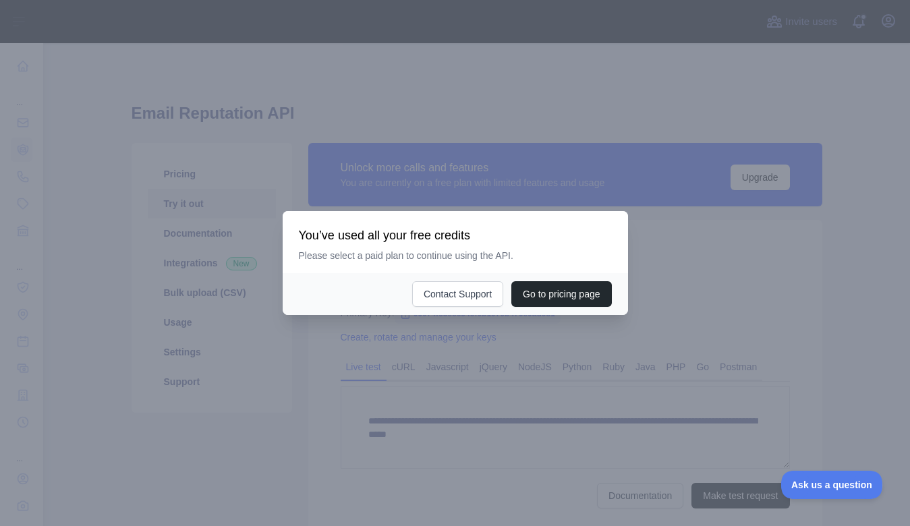
click at [428, 335] on div at bounding box center [455, 263] width 910 height 526
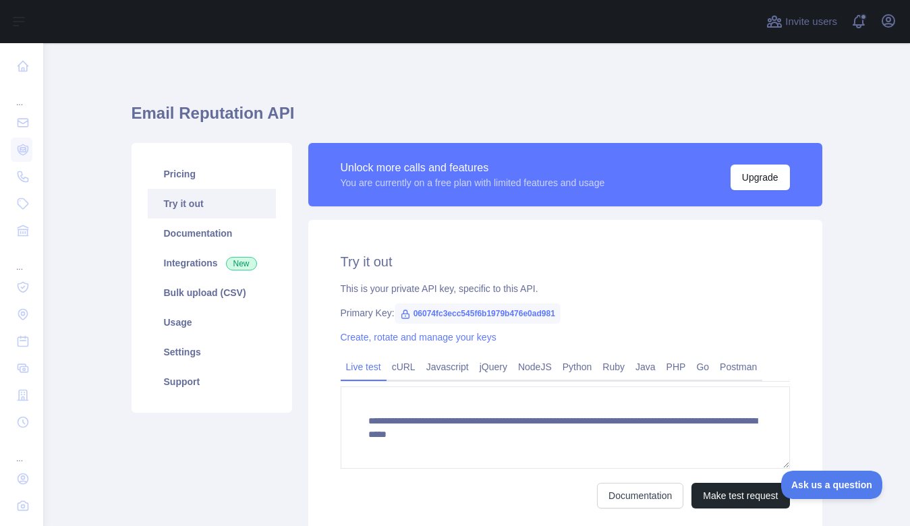
click at [101, 128] on main "**********" at bounding box center [476, 284] width 867 height 483
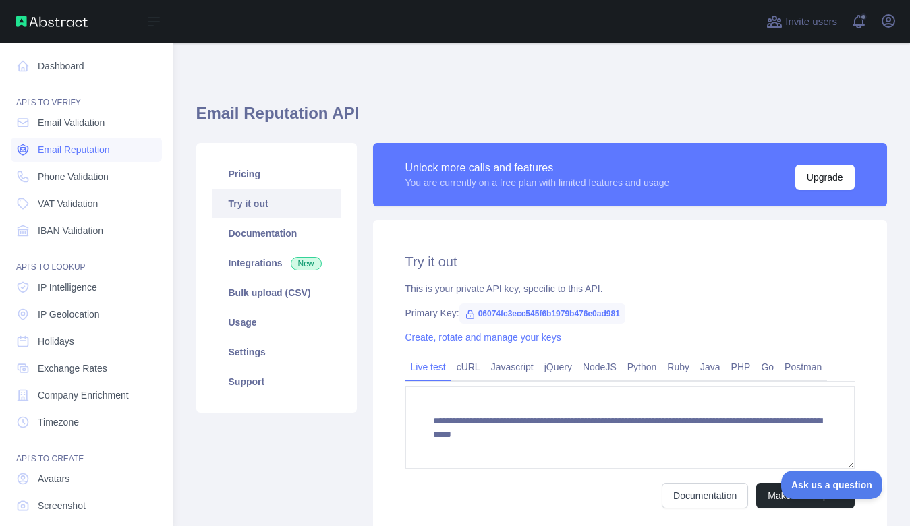
click at [65, 153] on span "Email Reputation" at bounding box center [74, 149] width 72 height 13
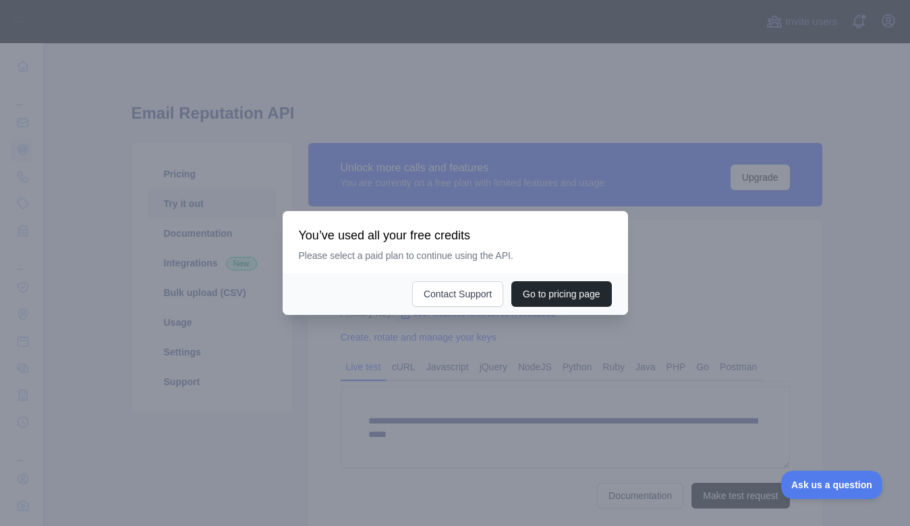
click at [410, 379] on div at bounding box center [455, 263] width 910 height 526
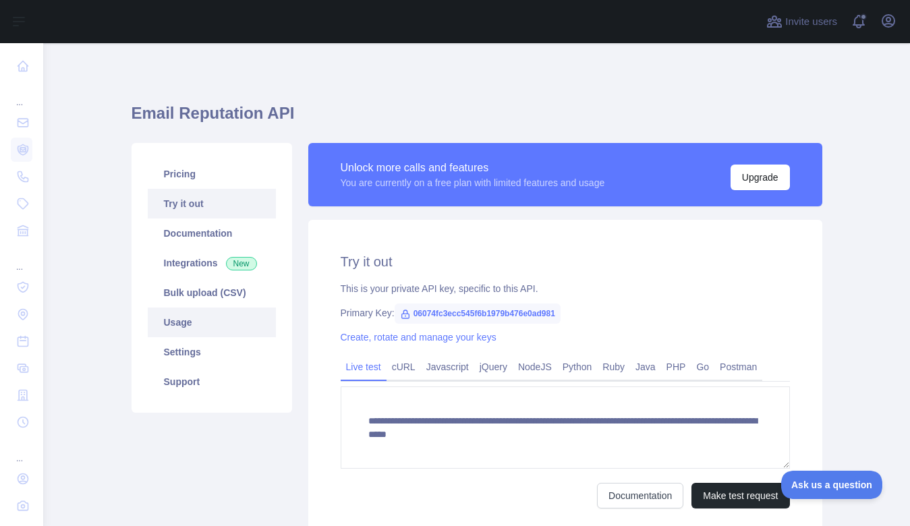
click at [201, 320] on link "Usage" at bounding box center [212, 323] width 128 height 30
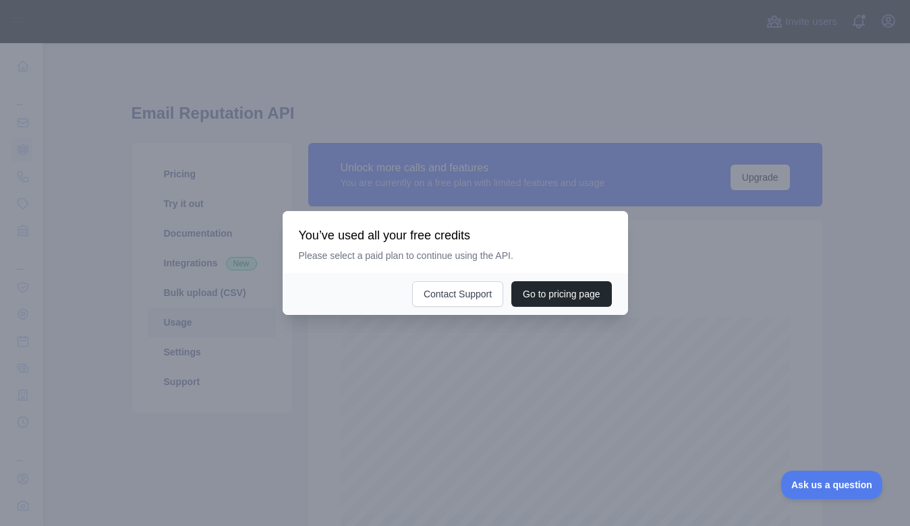
scroll to position [483, 857]
click at [478, 358] on div at bounding box center [455, 263] width 910 height 526
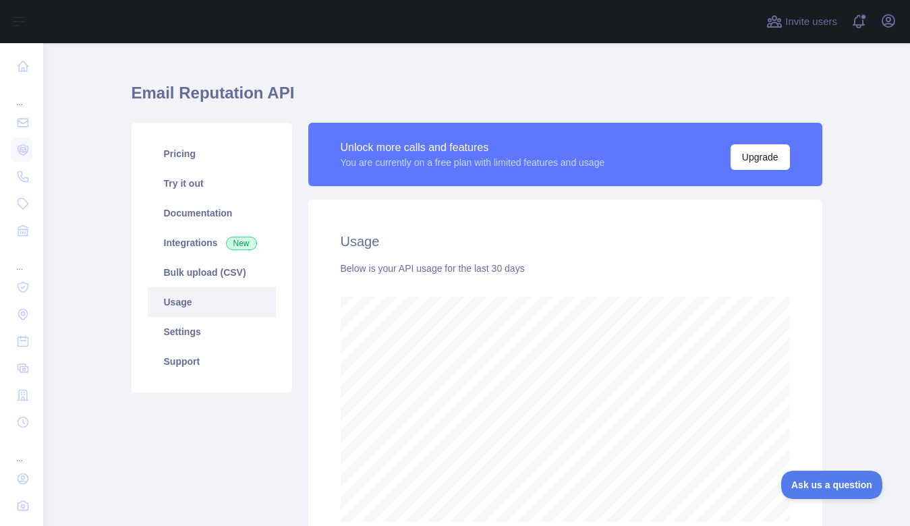
scroll to position [25, 0]
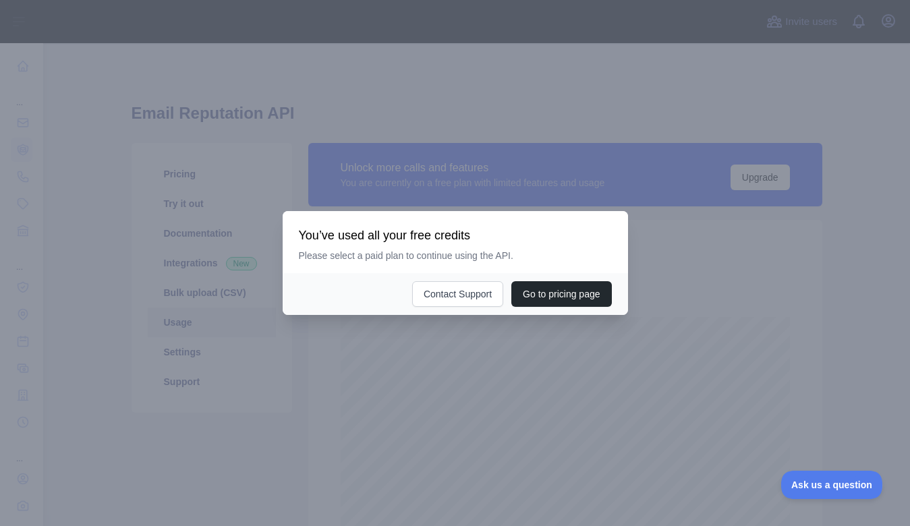
scroll to position [483, 857]
click at [501, 368] on div at bounding box center [455, 263] width 910 height 526
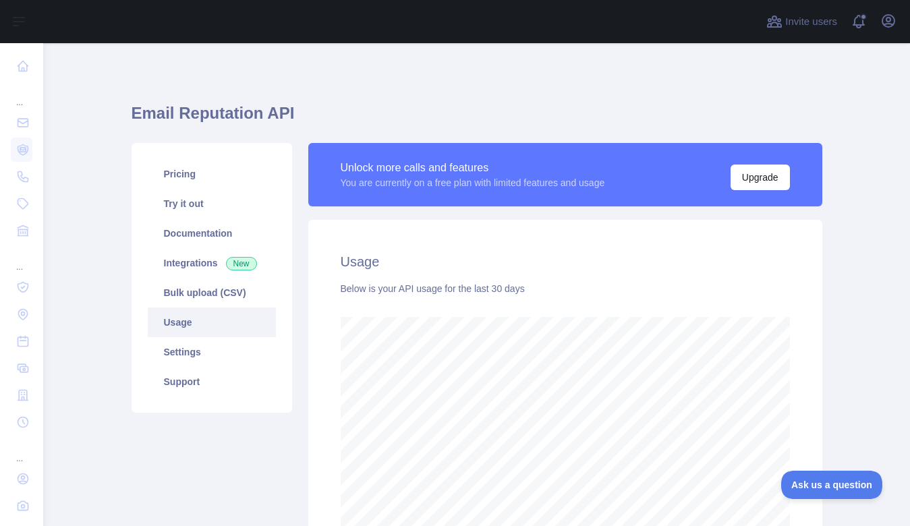
click at [170, 111] on h1 "Email Reputation API" at bounding box center [477, 119] width 691 height 32
click at [180, 115] on h1 "Email Reputation API" at bounding box center [477, 119] width 691 height 32
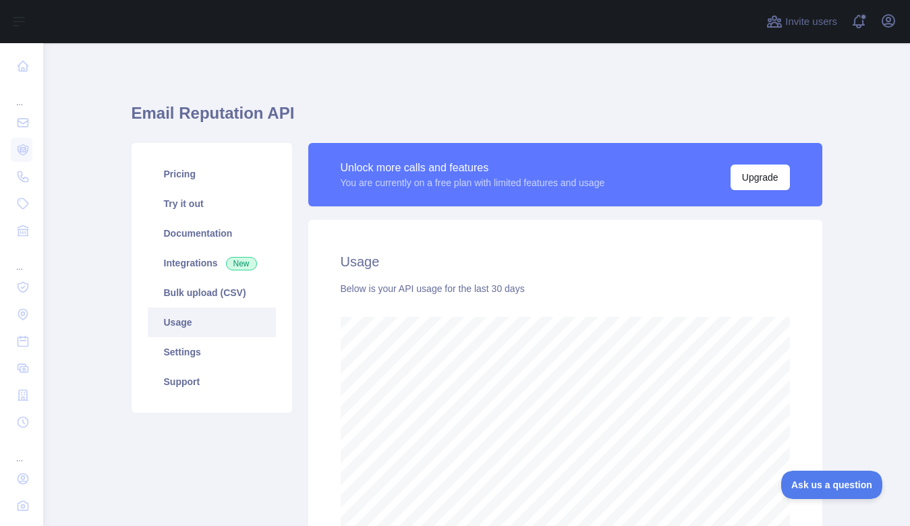
click at [384, 144] on div "Unlock more calls and features You are currently on a free plan with limited fe…" at bounding box center [565, 174] width 514 height 63
click at [362, 107] on h1 "Email Reputation API" at bounding box center [477, 119] width 691 height 32
